Goal: Task Accomplishment & Management: Manage account settings

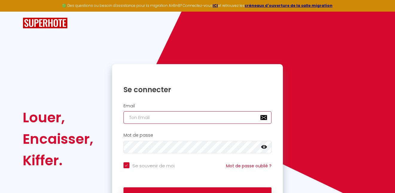
type input "[EMAIL_ADDRESS][DOMAIN_NAME]"
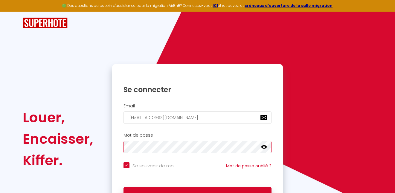
click at [197, 193] on button "Se connecter" at bounding box center [197, 195] width 148 height 15
checkbox input "true"
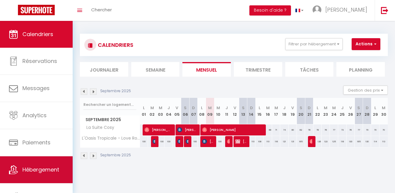
click at [50, 174] on link "Hébergement" at bounding box center [36, 170] width 73 height 27
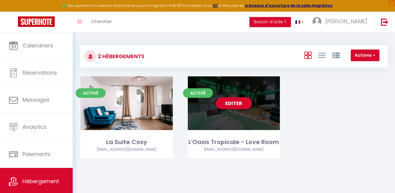
click at [230, 104] on link "Editer" at bounding box center [234, 103] width 36 height 12
select select "3"
select select "2"
select select "1"
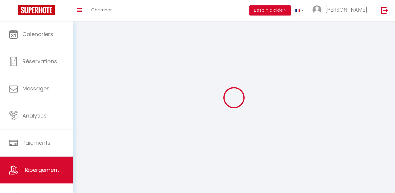
select select
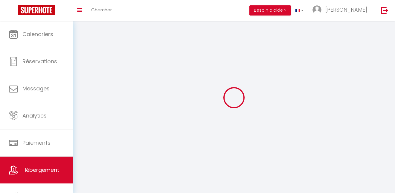
checkbox input "false"
select select
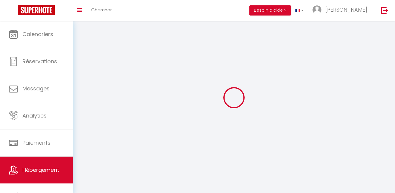
select select
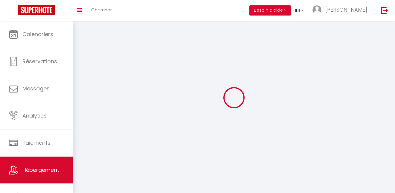
select select
checkbox input "false"
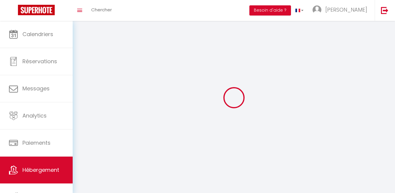
select select
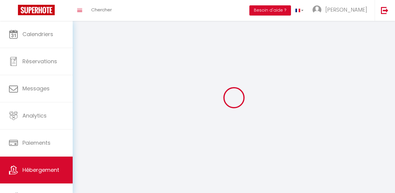
select select
checkbox input "false"
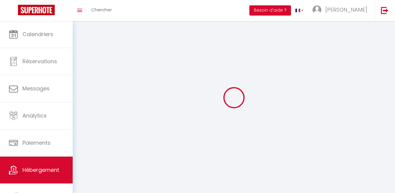
checkbox input "false"
select select
select select "1"
select select
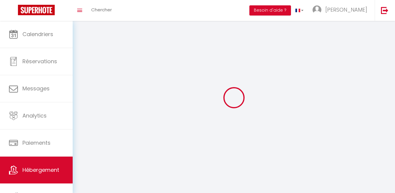
select select "28"
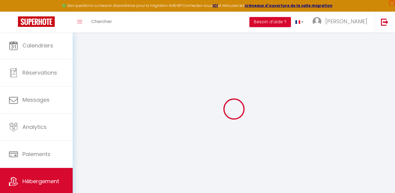
select select
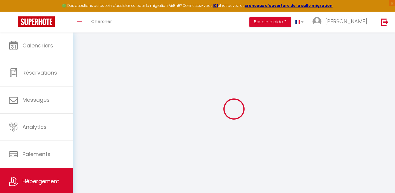
select select
checkbox input "false"
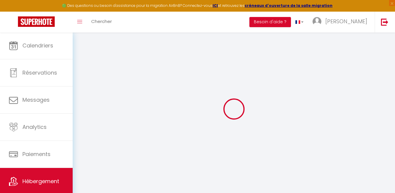
select select
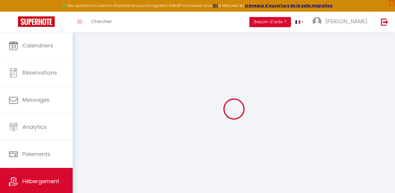
select select
checkbox input "false"
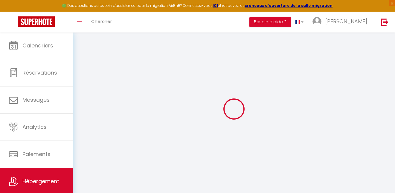
checkbox input "false"
select select
type input "L'Oasis Tropicale - Love Room"
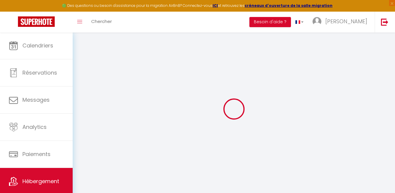
type input "[PERSON_NAME]"
type input "Reichert"
type input "[STREET_ADDRESS]"
type input "67470"
type input "Seltz"
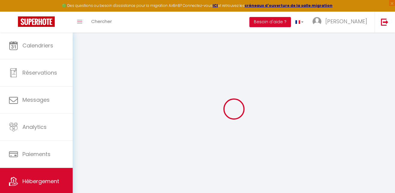
select select "loft"
select select "2"
type input "150"
type input "30"
type input "4.4"
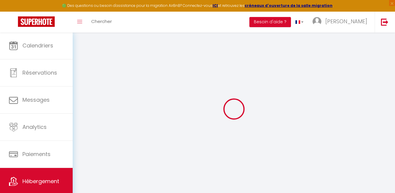
type input "3.60"
type input "150"
select select
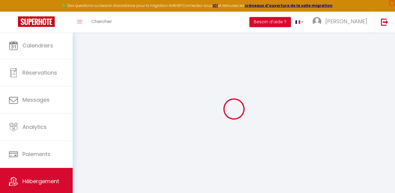
select select
type input "[STREET_ADDRESS]"
type input "67480"
type input "Roppenheim"
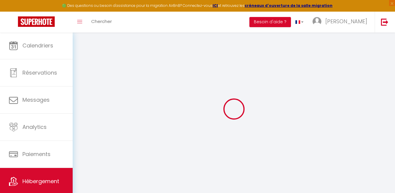
type input "[EMAIL_ADDRESS][DOMAIN_NAME]"
select select "6255"
checkbox input "true"
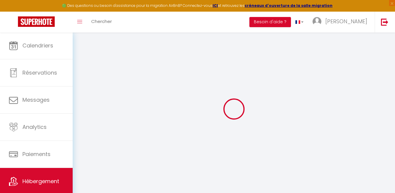
checkbox input "true"
radio input "true"
type input "0"
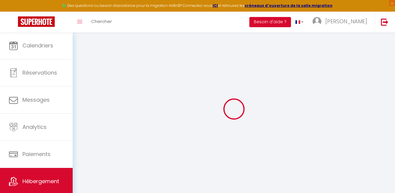
type input "0"
select select
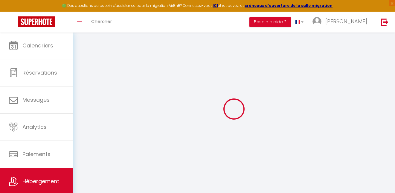
select select
checkbox input "true"
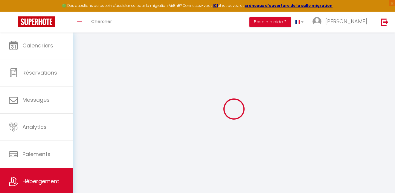
select select
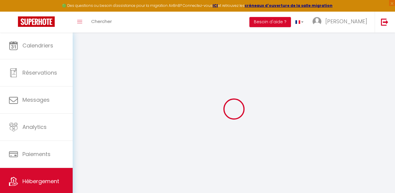
checkbox input "true"
select select "20271"
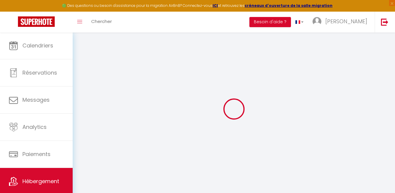
checkbox input "true"
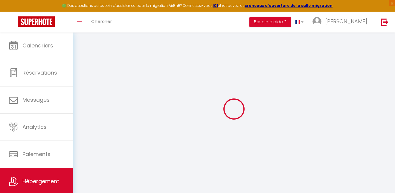
checkbox input "true"
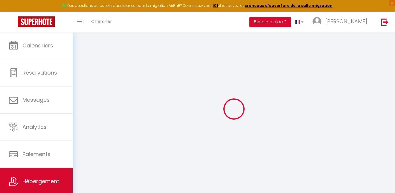
checkbox input "true"
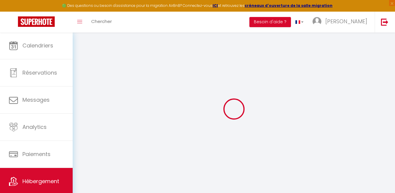
checkbox input "true"
select select "16:00"
select select
select select "10:00"
select select "15"
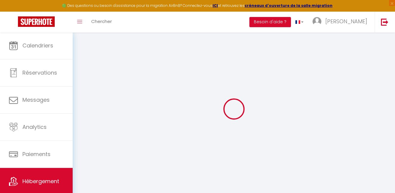
select select "15"
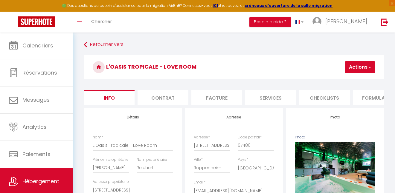
click at [357, 67] on button "Actions" at bounding box center [360, 67] width 30 height 12
click at [296, 66] on h3 "L'Oasis Tropicale - Love Room" at bounding box center [234, 67] width 300 height 24
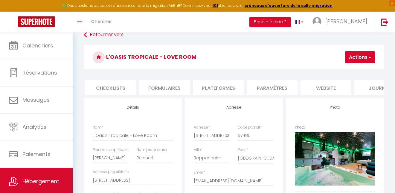
scroll to position [0, 235]
click at [241, 92] on li "Paramètres" at bounding box center [250, 87] width 51 height 15
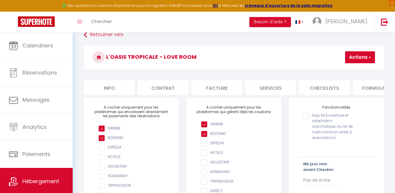
click at [115, 89] on li "Info" at bounding box center [109, 87] width 51 height 15
select select
checkbox input "true"
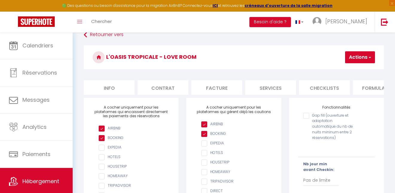
checkbox input "true"
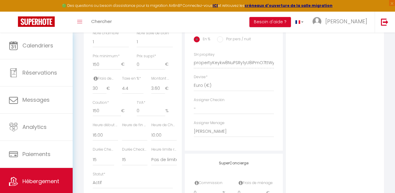
scroll to position [334, 0]
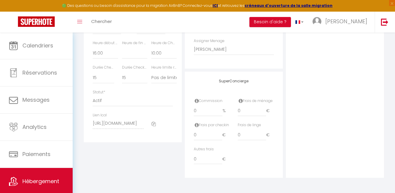
click at [154, 123] on icon at bounding box center [153, 124] width 4 height 4
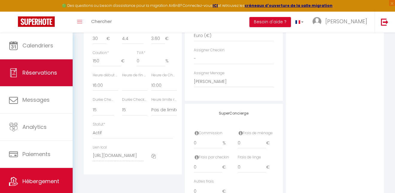
scroll to position [99, 0]
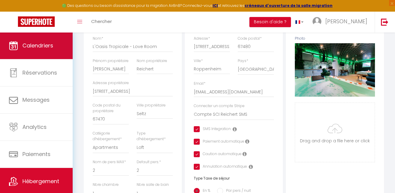
click at [37, 53] on link "Calendriers" at bounding box center [36, 45] width 73 height 27
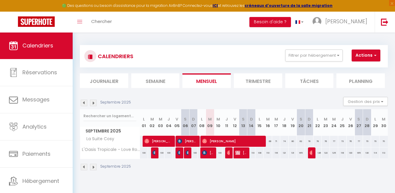
click at [92, 167] on img at bounding box center [93, 167] width 7 height 7
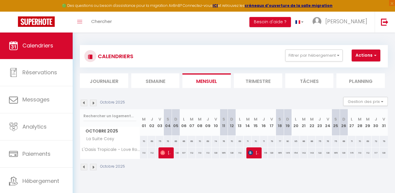
click at [93, 167] on img at bounding box center [93, 167] width 7 height 7
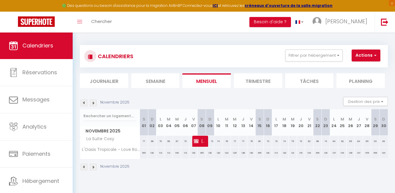
click at [93, 167] on img at bounding box center [93, 167] width 7 height 7
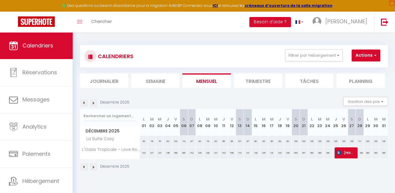
click at [86, 167] on img at bounding box center [84, 167] width 7 height 7
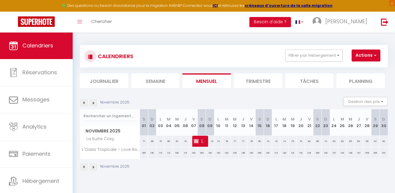
click at [92, 167] on img at bounding box center [93, 167] width 7 height 7
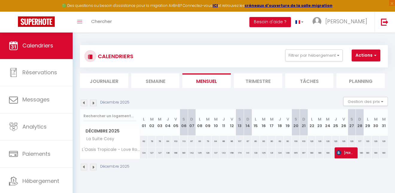
click at [93, 167] on img at bounding box center [93, 167] width 7 height 7
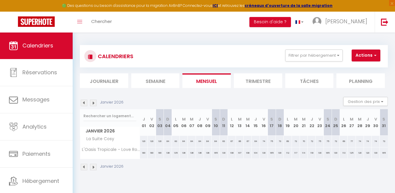
click at [84, 167] on img at bounding box center [84, 167] width 7 height 7
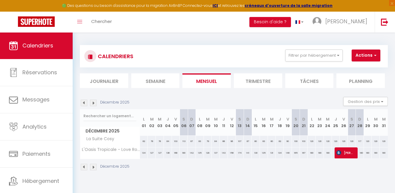
scroll to position [8, 0]
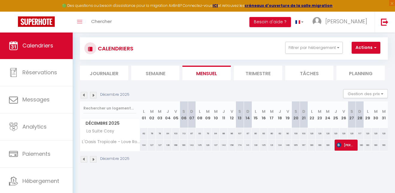
click at [82, 95] on img at bounding box center [84, 95] width 7 height 7
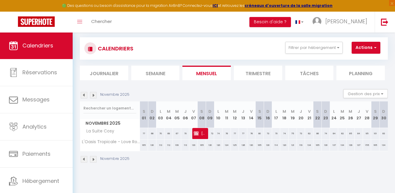
click at [84, 95] on img at bounding box center [84, 95] width 7 height 7
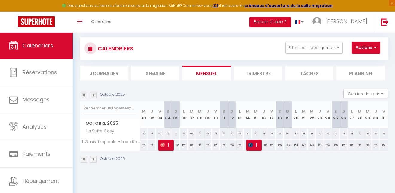
click at [84, 95] on img at bounding box center [84, 95] width 7 height 7
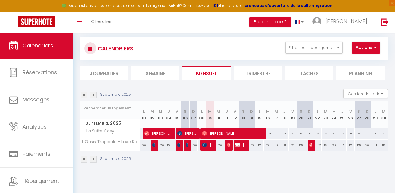
click at [94, 95] on img at bounding box center [93, 95] width 7 height 7
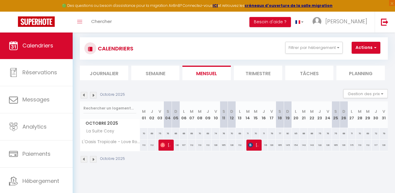
click at [93, 159] on img at bounding box center [93, 159] width 7 height 7
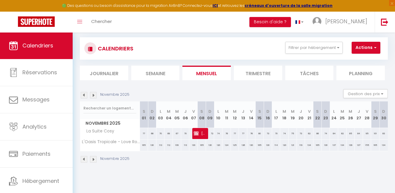
click at [93, 159] on img at bounding box center [93, 159] width 7 height 7
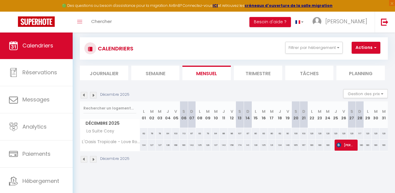
click at [92, 96] on img at bounding box center [93, 95] width 7 height 7
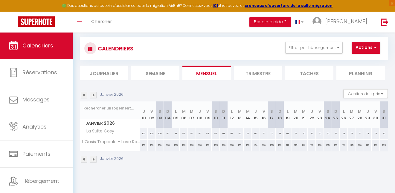
click at [83, 95] on img at bounding box center [84, 95] width 7 height 7
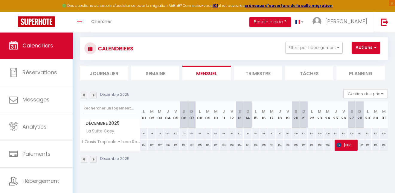
click at [84, 94] on img at bounding box center [84, 95] width 7 height 7
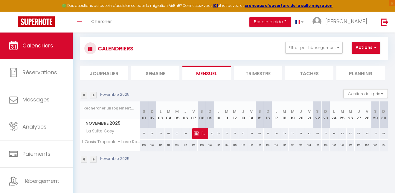
click at [95, 96] on img at bounding box center [93, 95] width 7 height 7
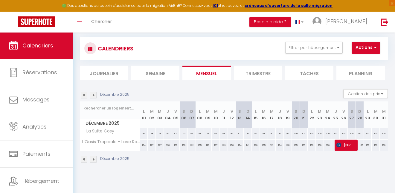
click at [83, 95] on img at bounding box center [84, 95] width 7 height 7
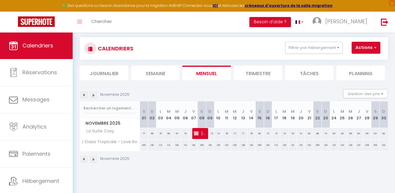
click at [93, 96] on img at bounding box center [93, 95] width 7 height 7
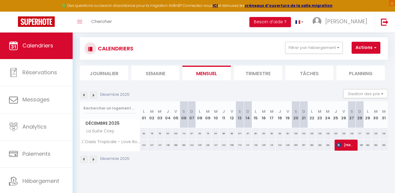
click at [85, 96] on img at bounding box center [84, 95] width 7 height 7
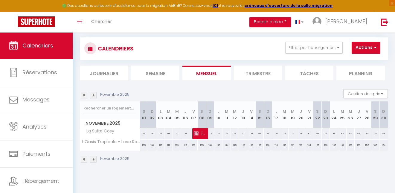
click at [83, 94] on img at bounding box center [84, 95] width 7 height 7
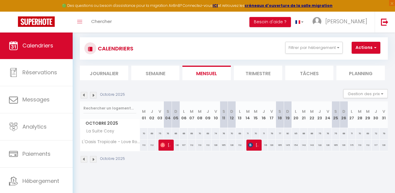
click at [85, 94] on img at bounding box center [84, 95] width 7 height 7
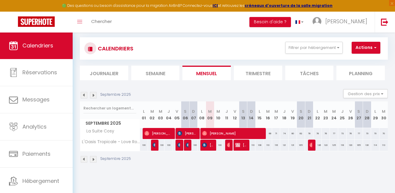
click at [85, 94] on img at bounding box center [84, 95] width 7 height 7
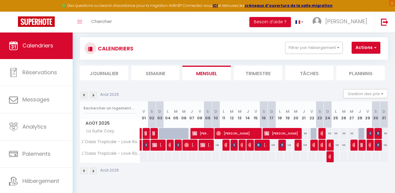
click at [85, 94] on img at bounding box center [84, 95] width 7 height 7
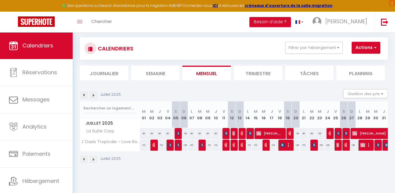
click at [93, 95] on img at bounding box center [93, 95] width 7 height 7
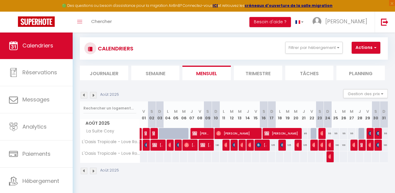
click at [320, 147] on img at bounding box center [322, 145] width 5 height 5
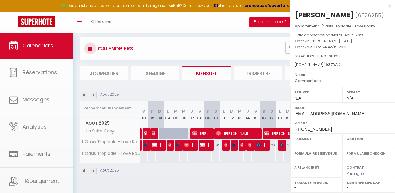
select select "OK"
select select "0"
select select "1"
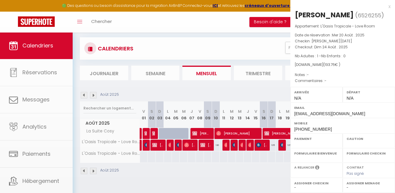
select select
select select "20271"
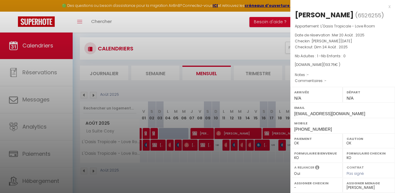
click at [384, 6] on div "x" at bounding box center [340, 6] width 100 height 7
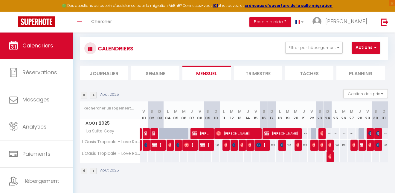
click at [93, 96] on img at bounding box center [93, 95] width 7 height 7
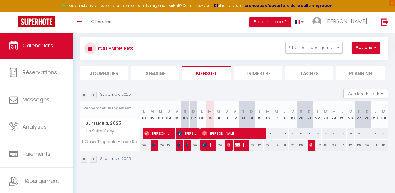
click at [85, 95] on img at bounding box center [84, 95] width 7 height 7
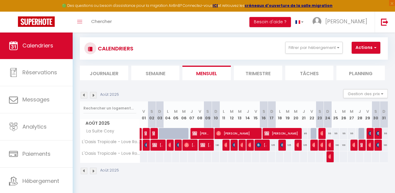
click at [85, 95] on img at bounding box center [84, 95] width 7 height 7
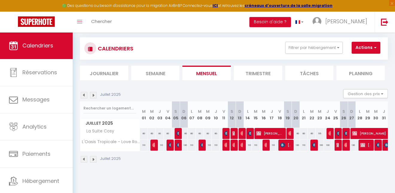
click at [84, 95] on img at bounding box center [84, 95] width 7 height 7
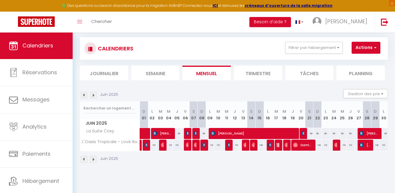
click at [94, 95] on img at bounding box center [93, 95] width 7 height 7
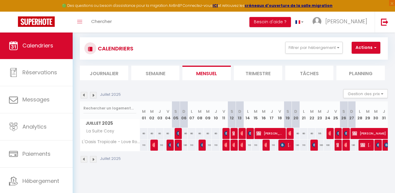
click at [94, 95] on img at bounding box center [93, 95] width 7 height 7
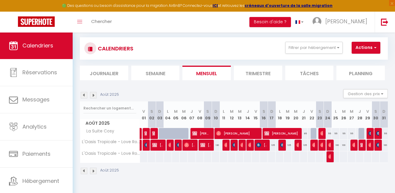
click at [91, 168] on img at bounding box center [93, 171] width 7 height 7
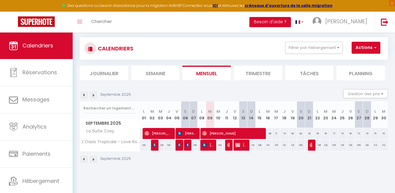
click at [92, 164] on div "Septembre 2025" at bounding box center [234, 160] width 308 height 18
click at [93, 162] on img at bounding box center [93, 159] width 7 height 7
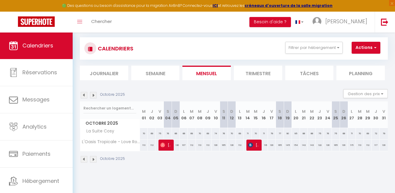
click at [93, 162] on img at bounding box center [93, 159] width 7 height 7
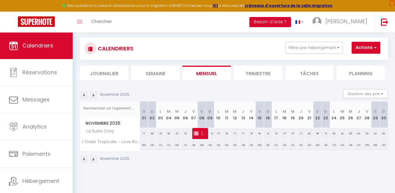
click at [93, 161] on img at bounding box center [93, 159] width 7 height 7
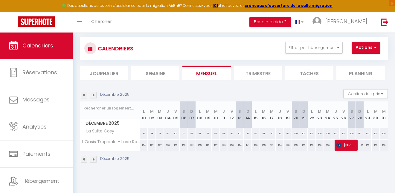
click at [93, 161] on img at bounding box center [93, 159] width 7 height 7
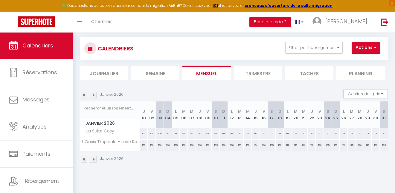
click at [83, 159] on img at bounding box center [84, 159] width 7 height 7
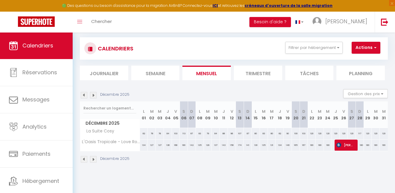
click at [338, 145] on span "[PERSON_NAME]" at bounding box center [345, 144] width 18 height 11
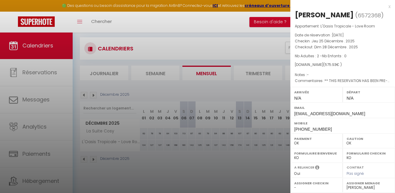
click at [384, 6] on div "x" at bounding box center [340, 6] width 100 height 7
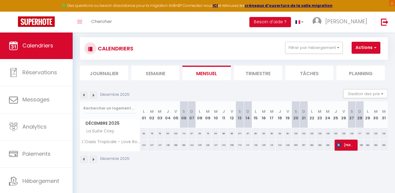
click at [93, 160] on img at bounding box center [93, 159] width 7 height 7
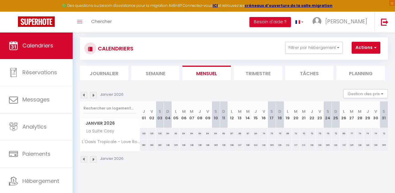
click at [84, 158] on img at bounding box center [84, 159] width 7 height 7
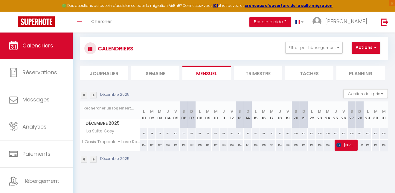
click at [93, 159] on img at bounding box center [93, 159] width 7 height 7
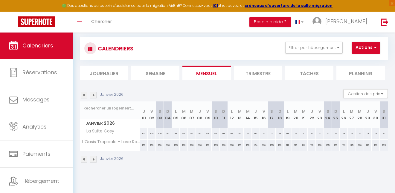
click at [96, 160] on img at bounding box center [93, 159] width 7 height 7
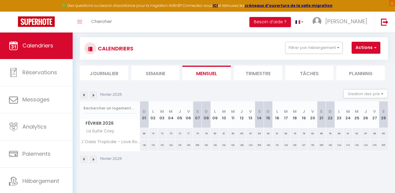
click at [84, 160] on img at bounding box center [84, 159] width 7 height 7
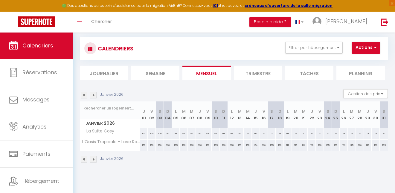
click at [100, 156] on p "Janvier 2026" at bounding box center [111, 159] width 23 height 6
click at [94, 157] on img at bounding box center [93, 159] width 7 height 7
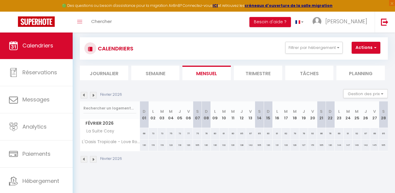
click at [83, 160] on img at bounding box center [84, 159] width 7 height 7
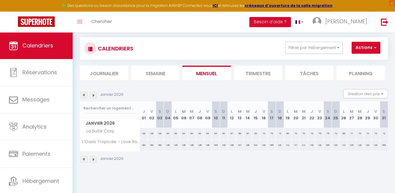
click at [86, 159] on img at bounding box center [84, 159] width 7 height 7
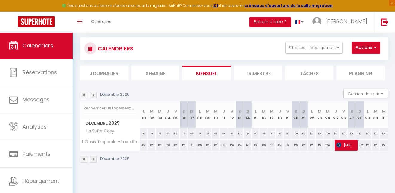
click at [84, 160] on img at bounding box center [84, 159] width 7 height 7
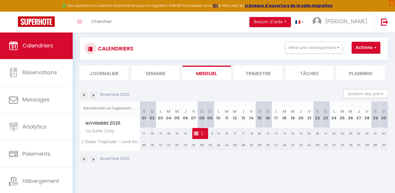
click at [84, 160] on img at bounding box center [84, 159] width 7 height 7
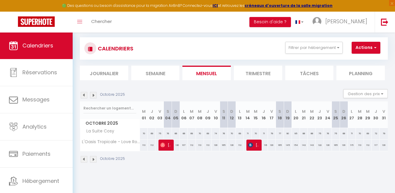
click at [84, 160] on img at bounding box center [84, 159] width 7 height 7
